Goal: Check status: Check status

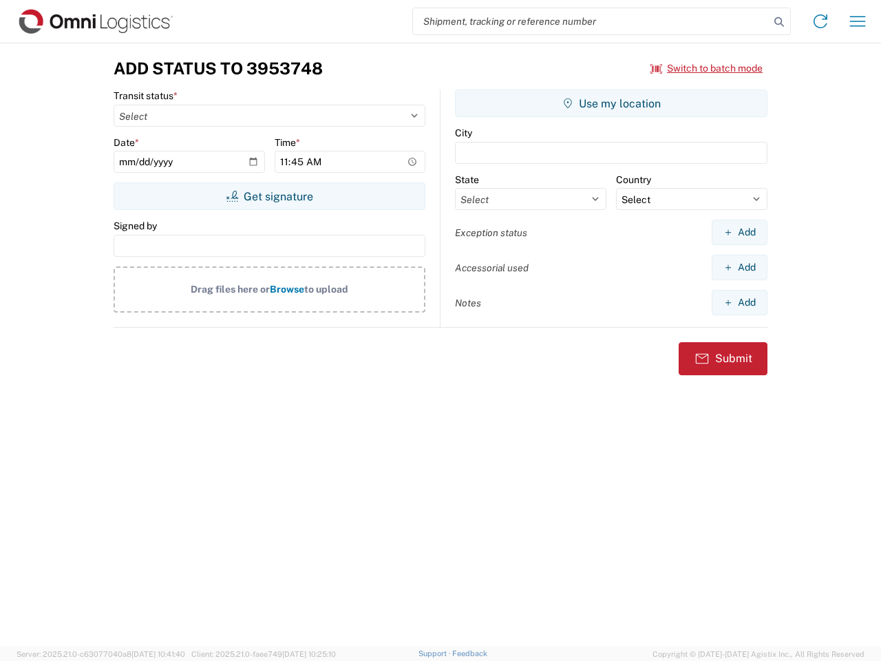
click at [591, 21] on input "search" at bounding box center [591, 21] width 357 height 26
click at [779, 22] on icon at bounding box center [779, 21] width 19 height 19
click at [821, 21] on icon at bounding box center [821, 21] width 22 height 22
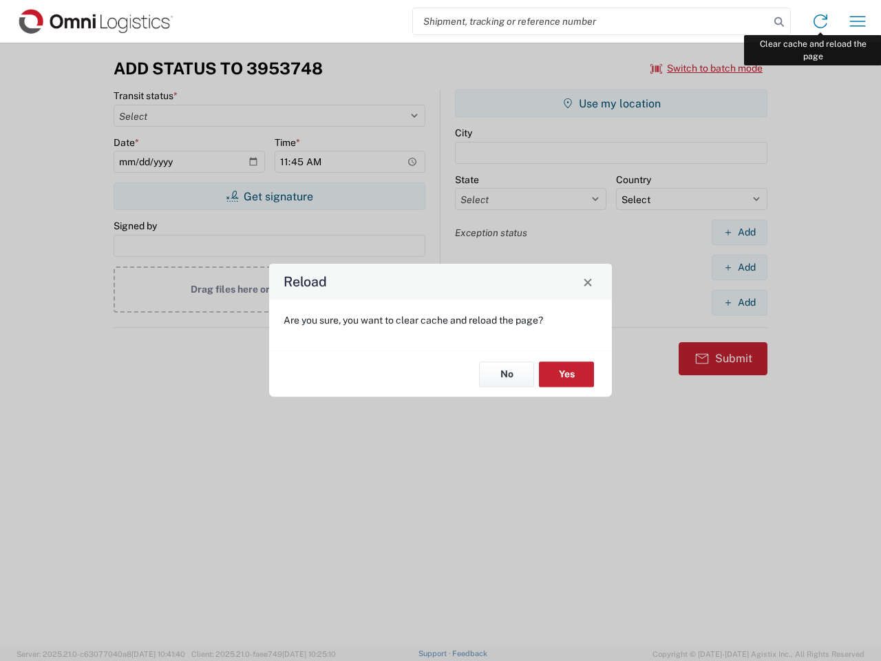
click at [858, 21] on div "Reload Are you sure, you want to clear cache and reload the page? No Yes" at bounding box center [440, 330] width 881 height 661
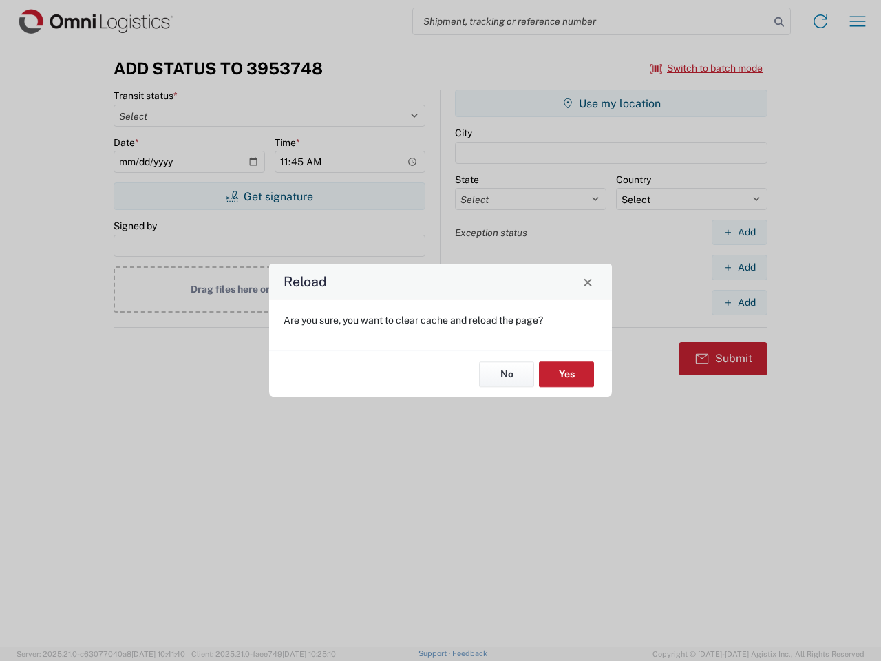
click at [707, 68] on div "Reload Are you sure, you want to clear cache and reload the page? No Yes" at bounding box center [440, 330] width 881 height 661
click at [269, 196] on div "Reload Are you sure, you want to clear cache and reload the page? No Yes" at bounding box center [440, 330] width 881 height 661
click at [611, 103] on div "Reload Are you sure, you want to clear cache and reload the page? No Yes" at bounding box center [440, 330] width 881 height 661
click at [740, 232] on div "Reload Are you sure, you want to clear cache and reload the page? No Yes" at bounding box center [440, 330] width 881 height 661
click at [740, 267] on div "Reload Are you sure, you want to clear cache and reload the page? No Yes" at bounding box center [440, 330] width 881 height 661
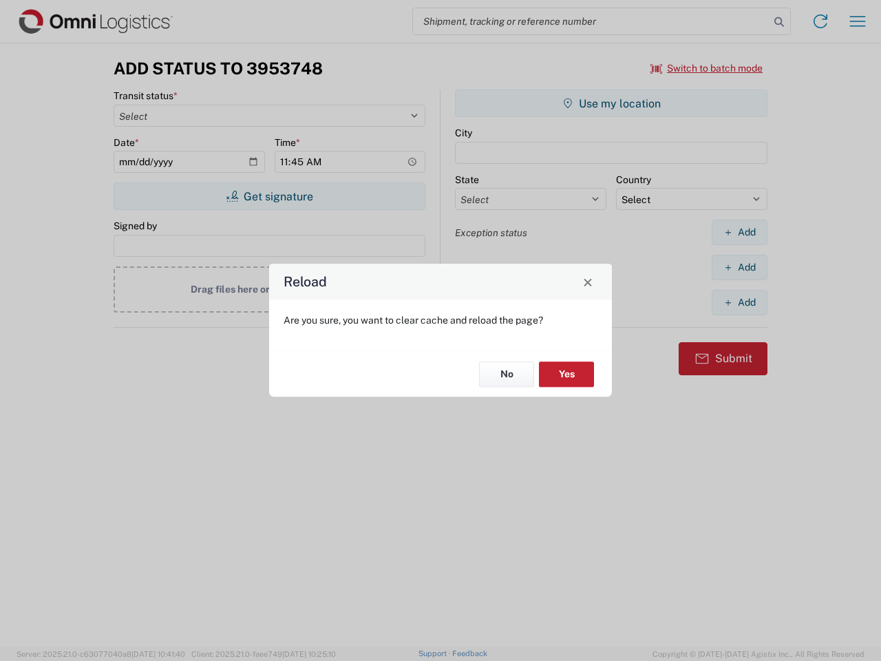
click at [740, 302] on div "Reload Are you sure, you want to clear cache and reload the page? No Yes" at bounding box center [440, 330] width 881 height 661
